Goal: Task Accomplishment & Management: Manage account settings

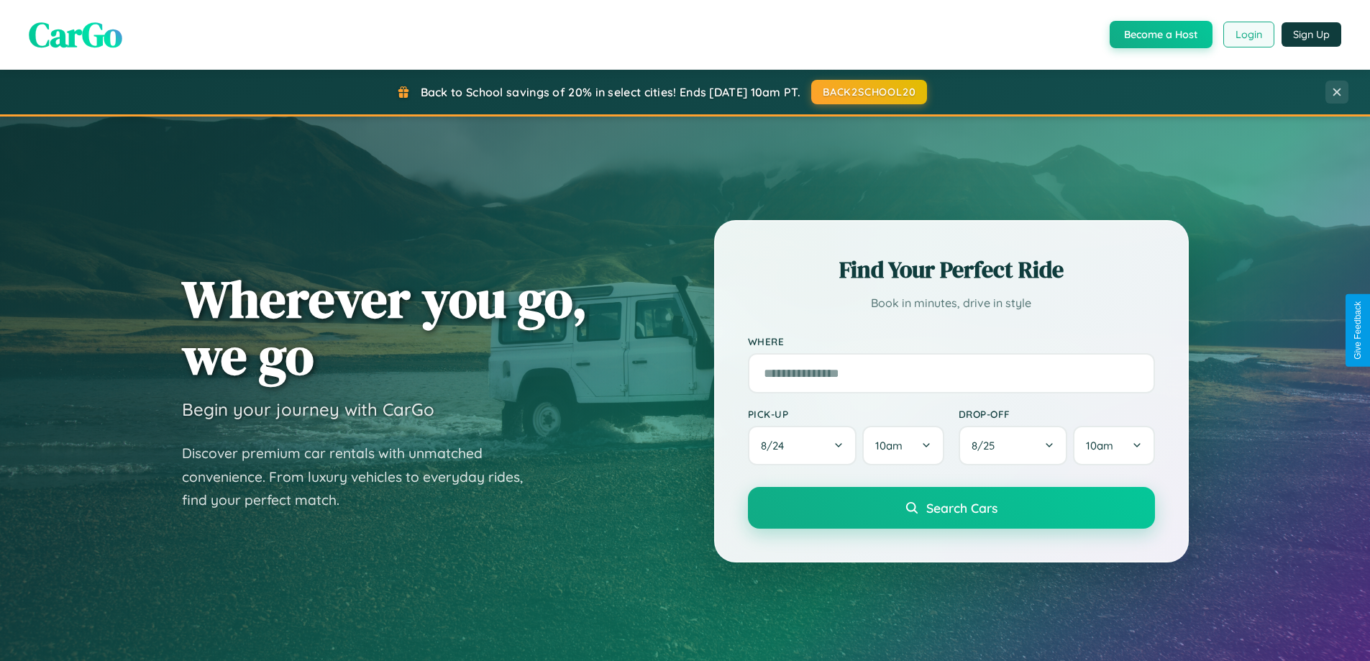
click at [1248, 35] on button "Login" at bounding box center [1249, 35] width 51 height 26
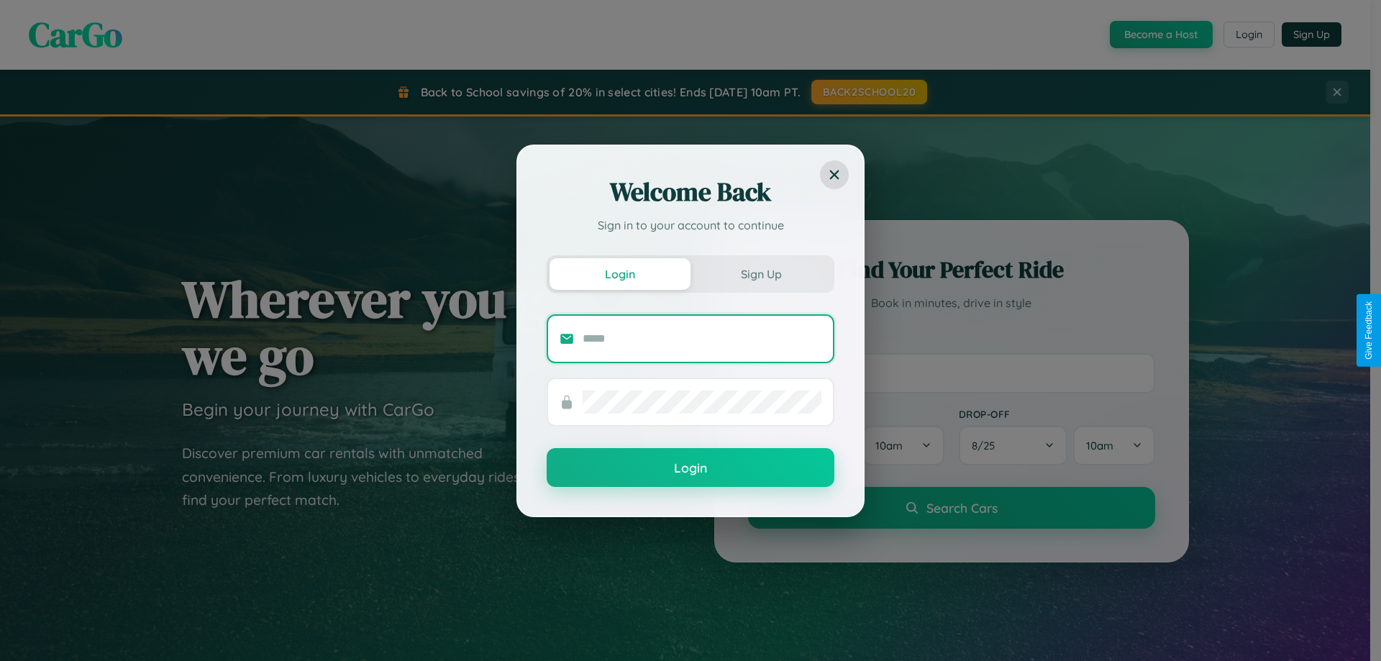
click at [702, 338] on input "text" at bounding box center [702, 338] width 239 height 23
type input "**********"
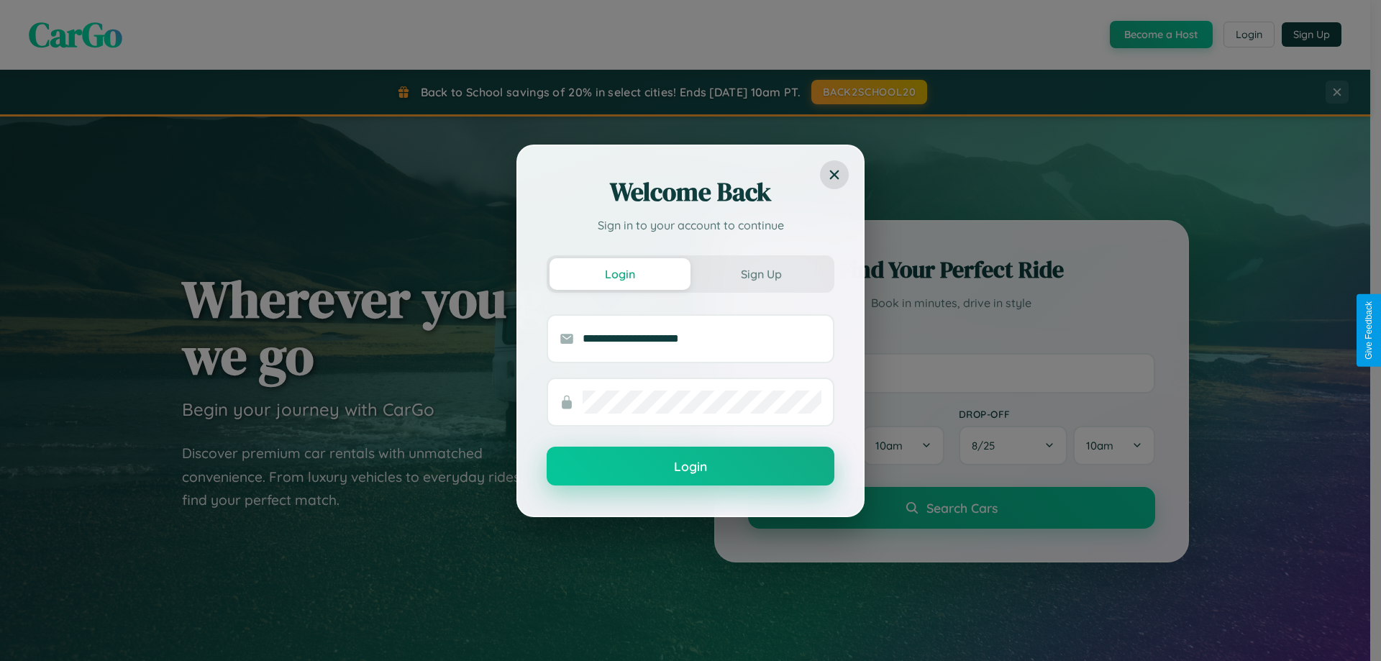
click at [691, 467] on button "Login" at bounding box center [691, 466] width 288 height 39
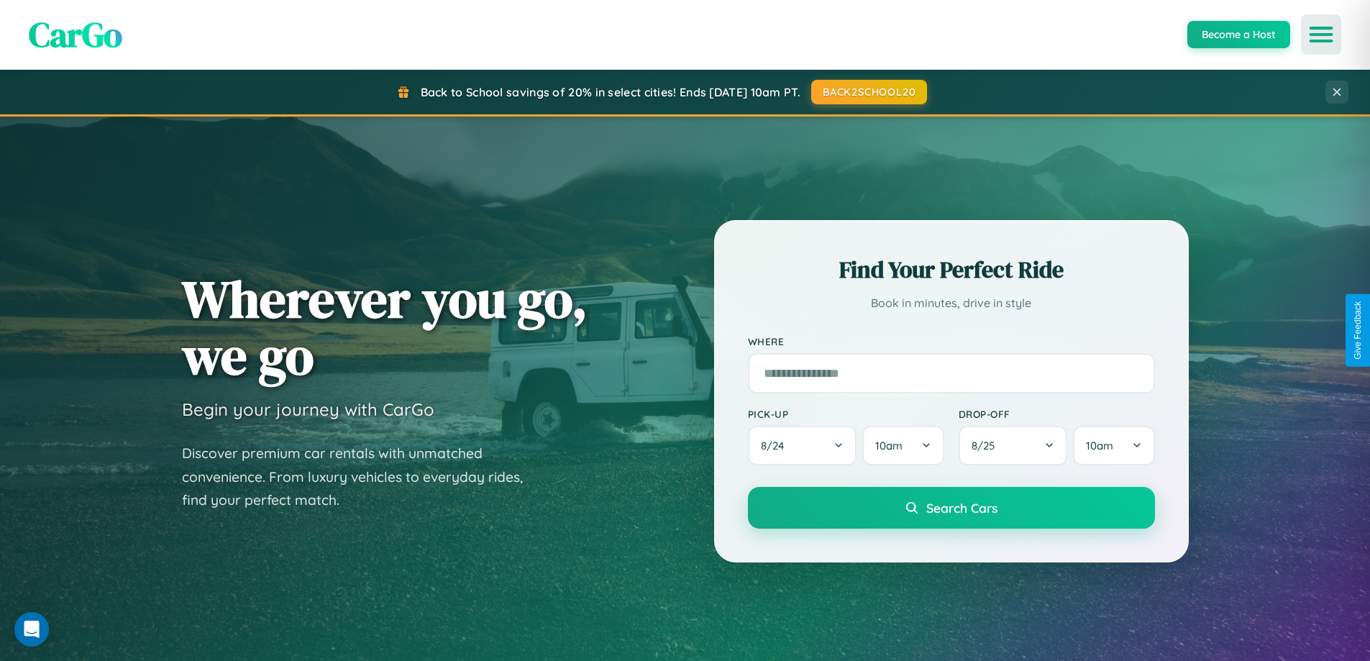
click at [1321, 35] on icon "Open menu" at bounding box center [1321, 34] width 21 height 13
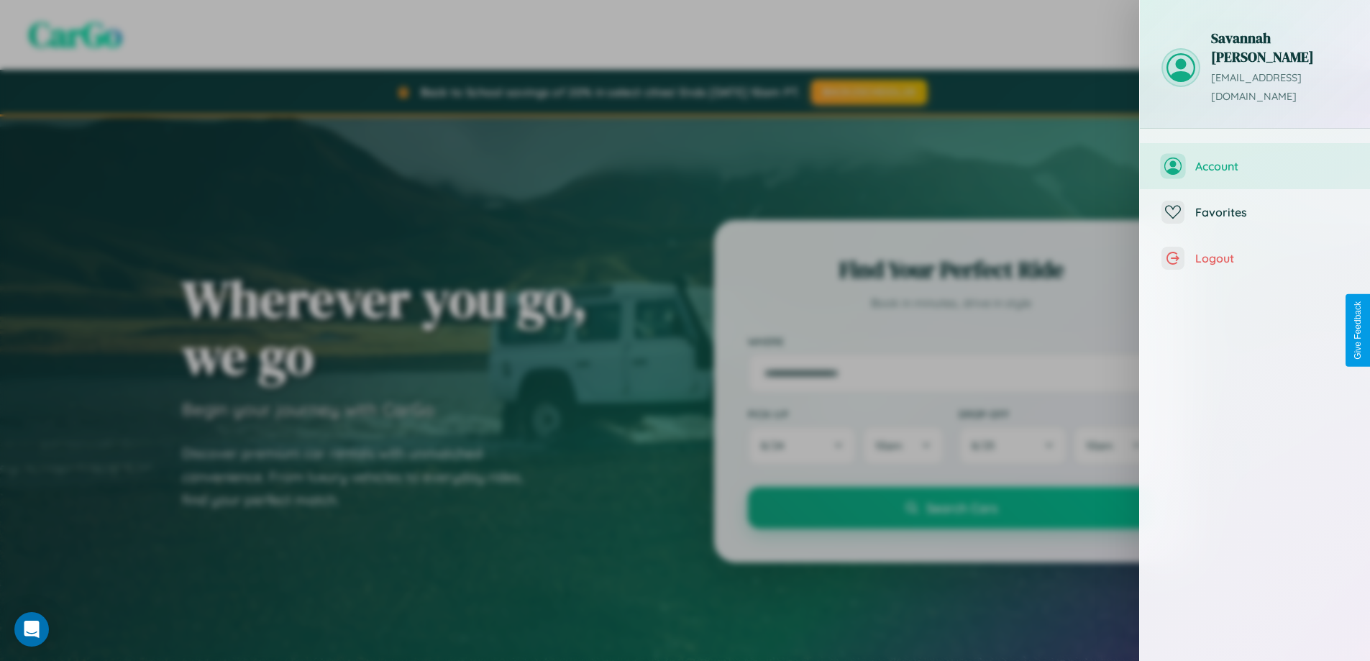
click at [1255, 159] on span "Account" at bounding box center [1272, 166] width 153 height 14
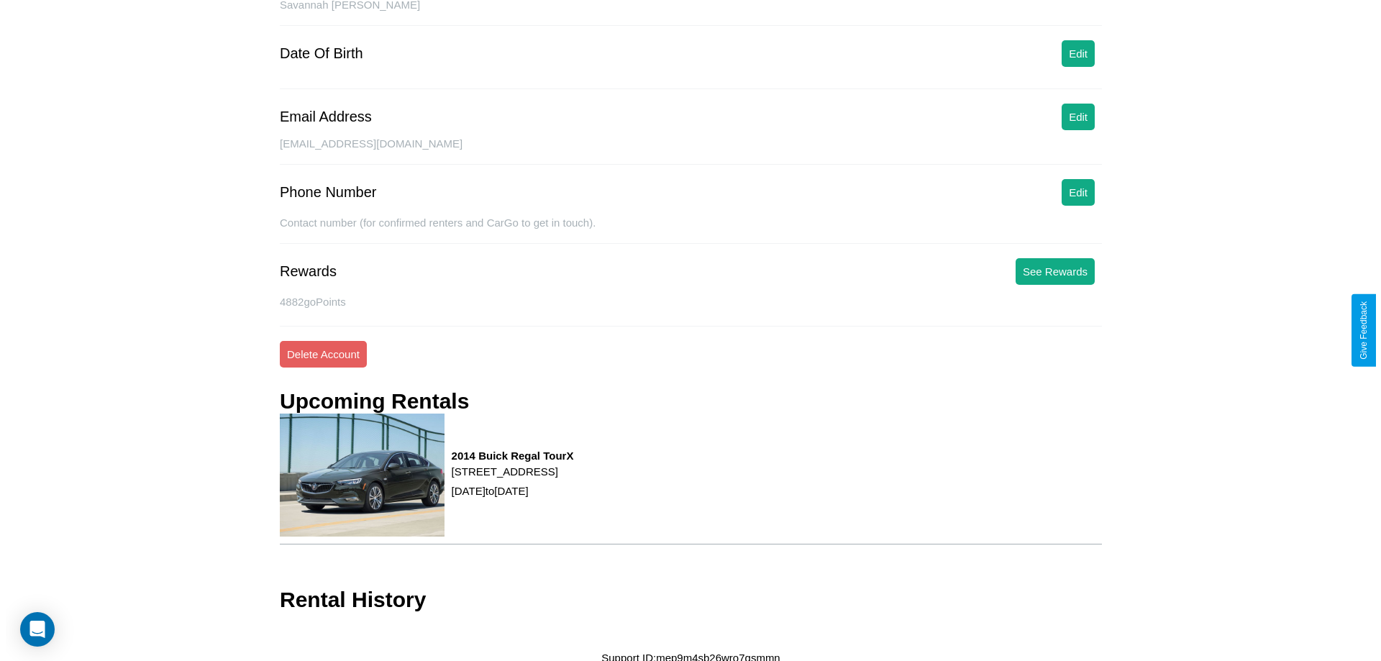
scroll to position [165, 0]
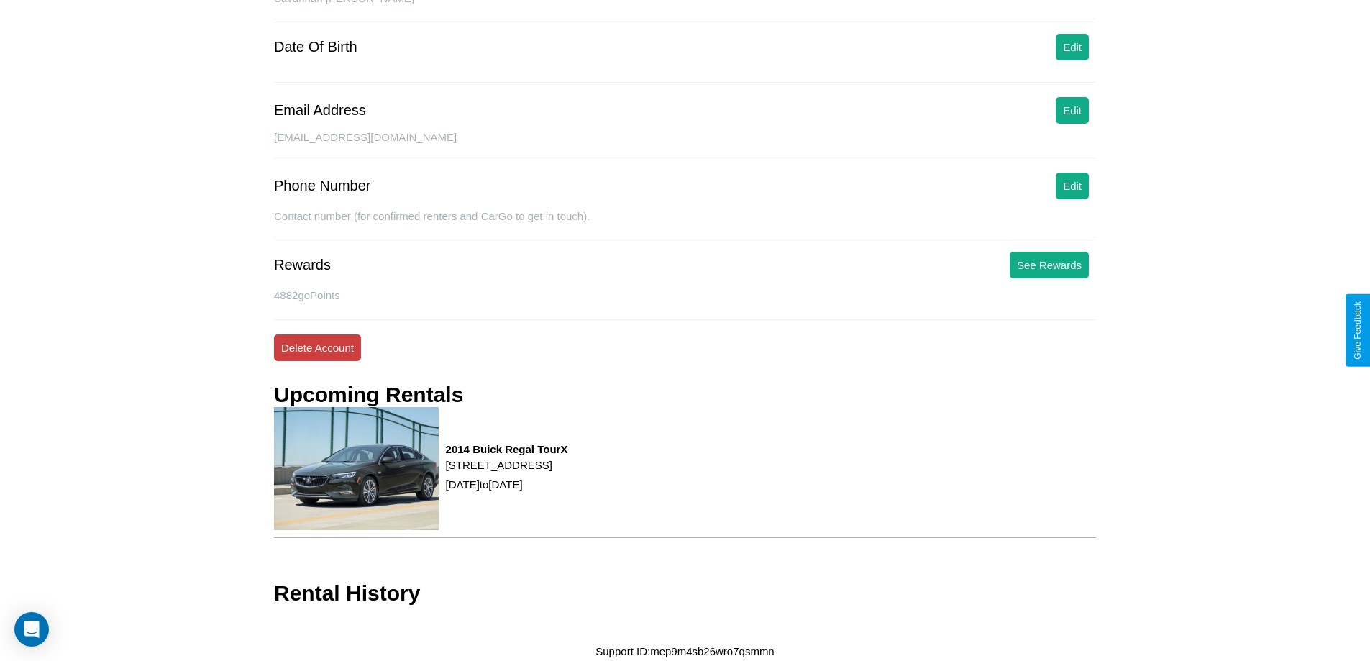
click at [317, 347] on button "Delete Account" at bounding box center [317, 347] width 87 height 27
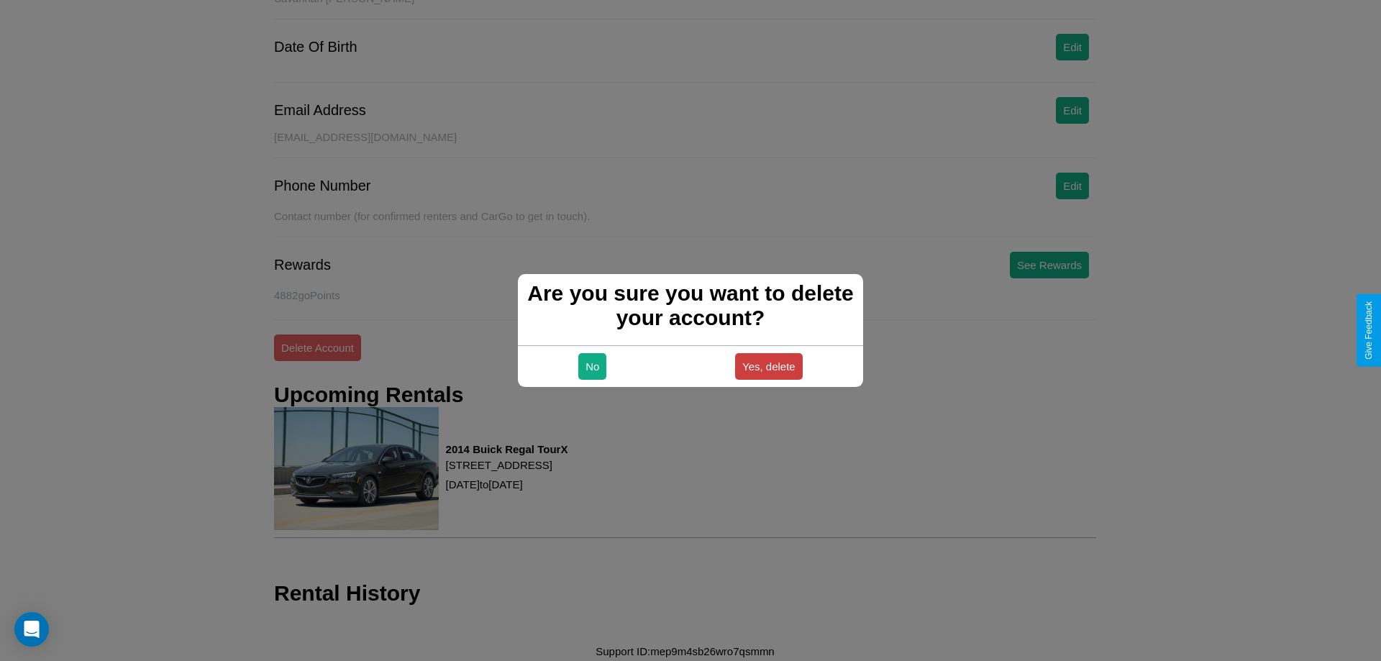
click at [768, 366] on button "Yes, delete" at bounding box center [769, 366] width 68 height 27
